Goal: Navigation & Orientation: Find specific page/section

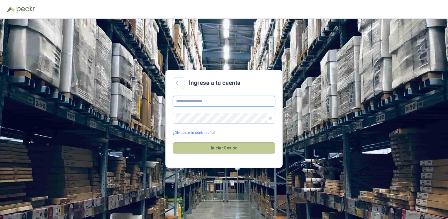
type input "**********"
click at [214, 144] on button "Iniciar Sesión" at bounding box center [224, 147] width 103 height 11
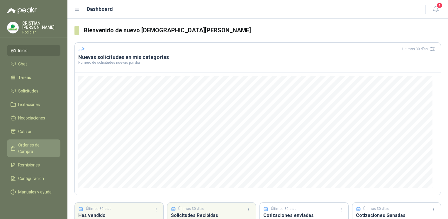
click at [19, 142] on span "Órdenes de Compra" at bounding box center [36, 148] width 37 height 13
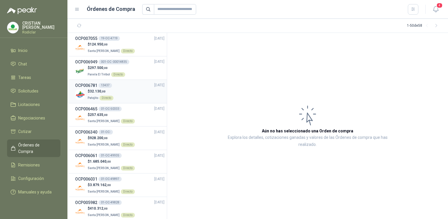
click at [117, 85] on div "OCP006781 13437 [DATE]" at bounding box center [119, 85] width 89 height 6
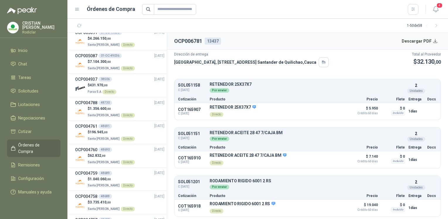
scroll to position [381, 0]
click at [96, 89] on span "Forsa S.A" at bounding box center [94, 90] width 13 height 3
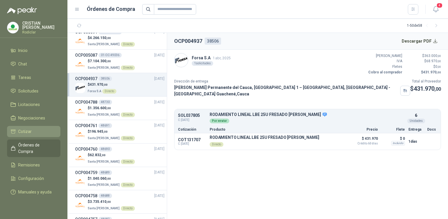
click at [25, 134] on link "Cotizar" at bounding box center [33, 131] width 53 height 11
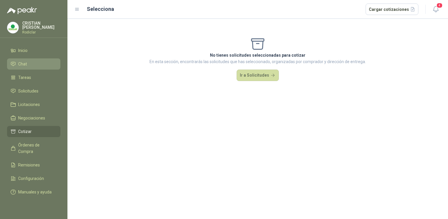
click at [24, 67] on link "Chat" at bounding box center [33, 63] width 53 height 11
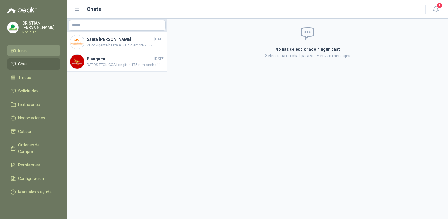
click at [25, 52] on link "Inicio" at bounding box center [33, 50] width 53 height 11
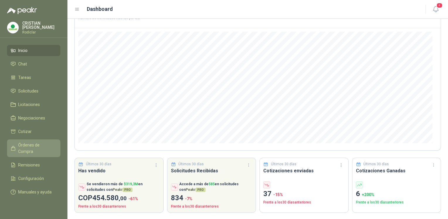
scroll to position [45, 0]
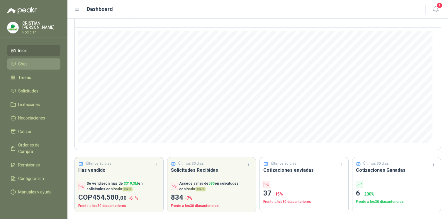
click at [34, 62] on li "Chat" at bounding box center [34, 64] width 46 height 6
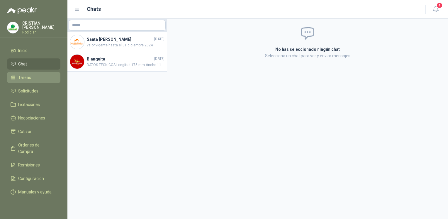
click at [29, 77] on span "Tareas" at bounding box center [24, 77] width 13 height 6
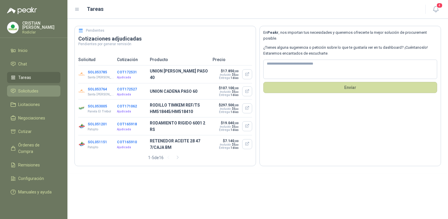
click at [24, 94] on link "Solicitudes" at bounding box center [33, 90] width 53 height 11
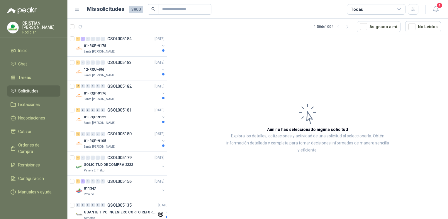
scroll to position [322, 0]
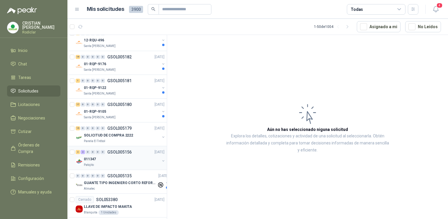
click at [112, 151] on p "GSOL005156" at bounding box center [119, 152] width 24 height 4
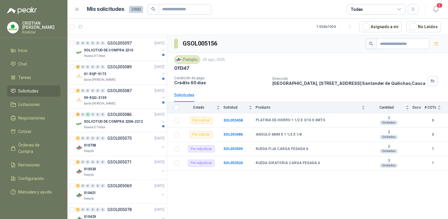
scroll to position [674, 0]
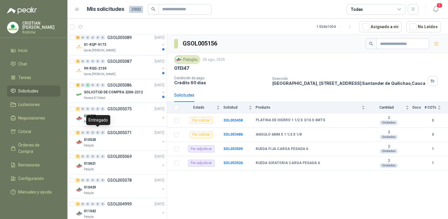
click at [99, 122] on div "Entregado" at bounding box center [98, 120] width 24 height 10
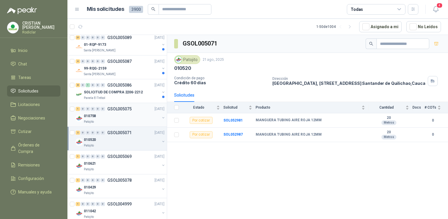
click at [126, 114] on div "010758" at bounding box center [122, 115] width 76 height 7
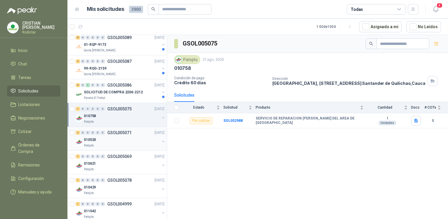
click at [122, 132] on p "GSOL005071" at bounding box center [119, 132] width 24 height 4
